Goal: Task Accomplishment & Management: Complete application form

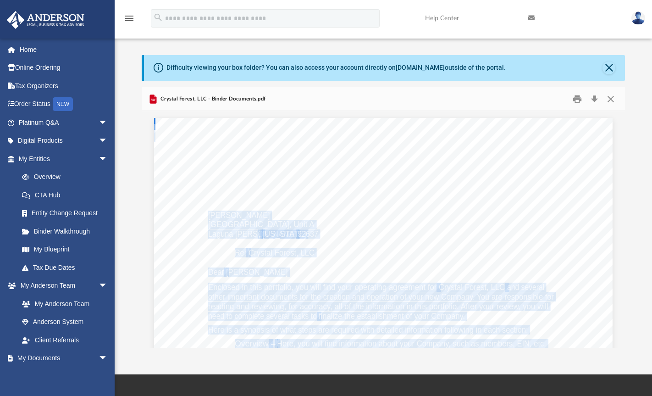
scroll to position [202, 477]
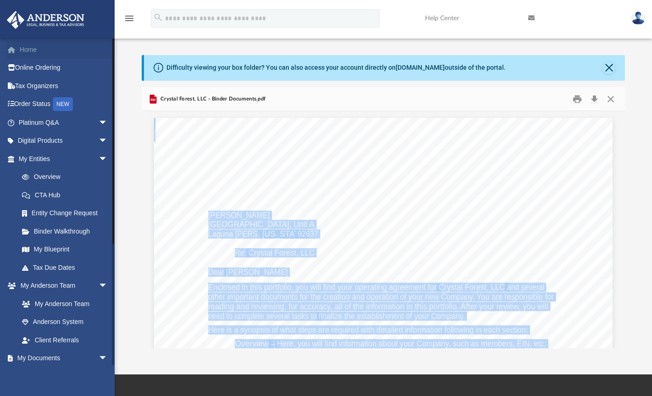
click at [47, 50] on link "Home" at bounding box center [63, 49] width 115 height 18
click at [19, 50] on span at bounding box center [16, 50] width 7 height 6
click at [34, 51] on link "Home" at bounding box center [63, 49] width 115 height 18
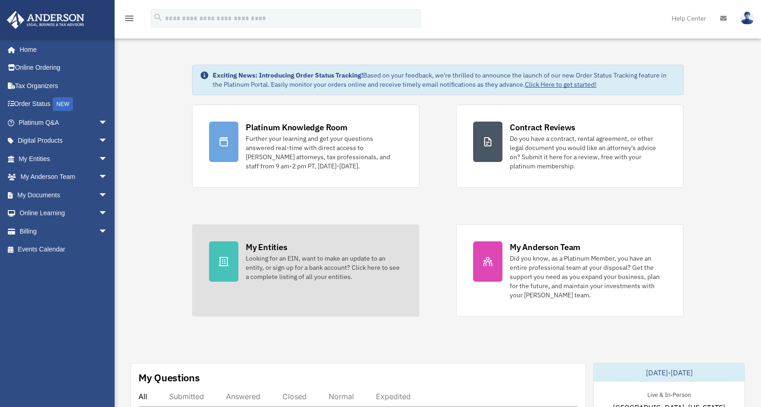
click at [367, 242] on div "My Entities Looking for an EIN, want to make an update to an entity, or sign up…" at bounding box center [324, 261] width 157 height 40
click at [299, 262] on div "Looking for an EIN, want to make an update to an entity, or sign up for a bank …" at bounding box center [324, 268] width 157 height 28
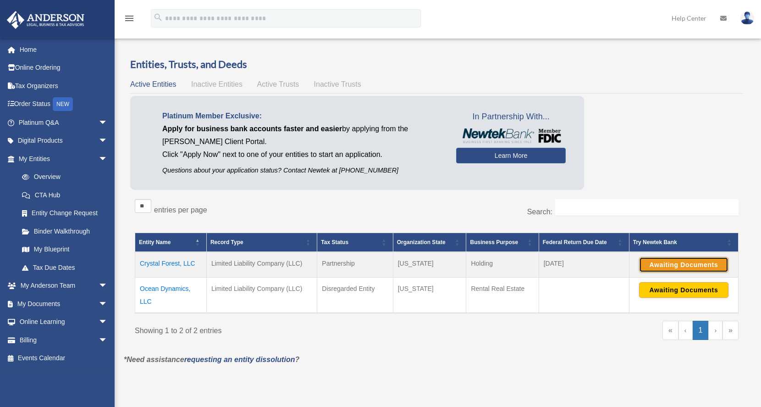
click at [699, 270] on button "Awaiting Documents" at bounding box center [683, 265] width 89 height 16
click at [664, 264] on button "Continue Application" at bounding box center [683, 265] width 89 height 16
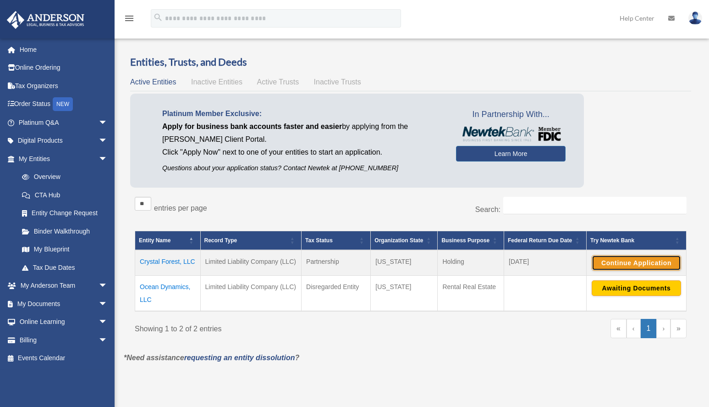
click at [621, 259] on button "Continue Application" at bounding box center [636, 263] width 89 height 16
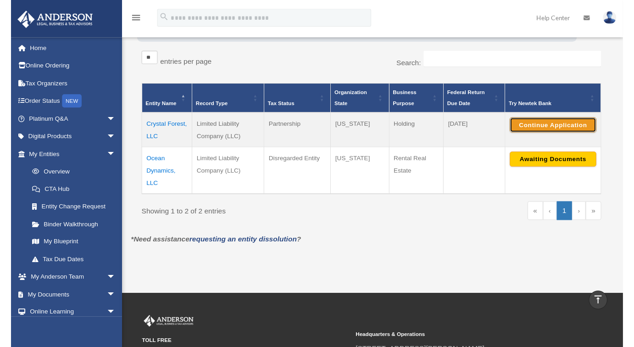
scroll to position [142, 0]
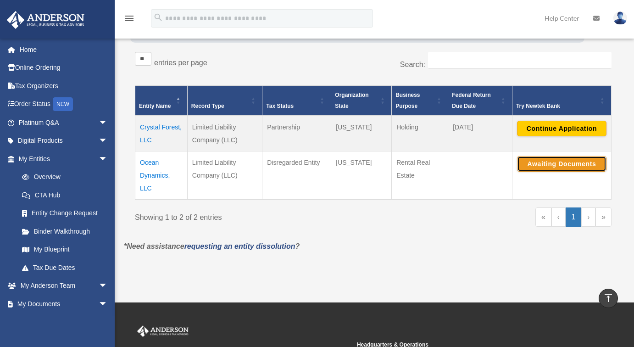
click at [572, 164] on button "Awaiting Documents" at bounding box center [561, 164] width 89 height 16
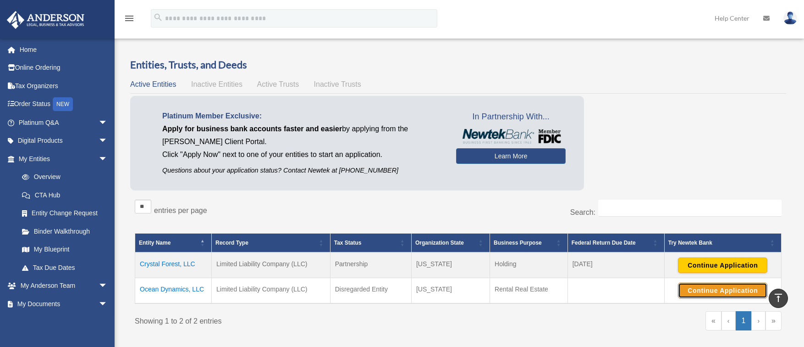
scroll to position [0, 0]
